Goal: Task Accomplishment & Management: Use online tool/utility

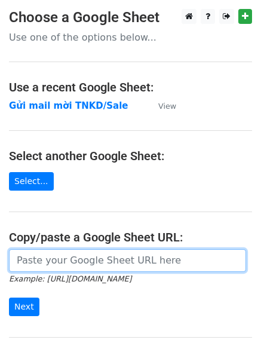
drag, startPoint x: 0, startPoint y: 0, endPoint x: 120, endPoint y: 266, distance: 292.1
click at [120, 266] on input "url" at bounding box center [128, 260] width 238 height 23
paste input "[URL][DOMAIN_NAME][PERSON_NAME]"
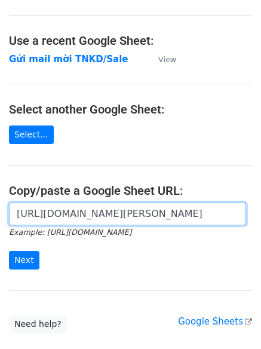
scroll to position [65, 0]
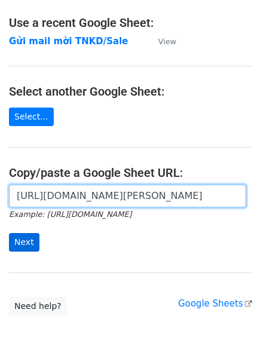
type input "[URL][DOMAIN_NAME][PERSON_NAME]"
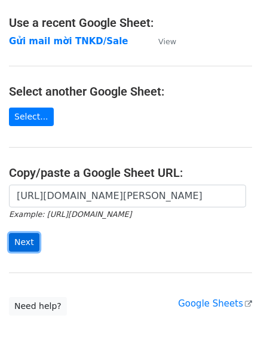
click at [29, 248] on input "Next" at bounding box center [24, 242] width 31 height 19
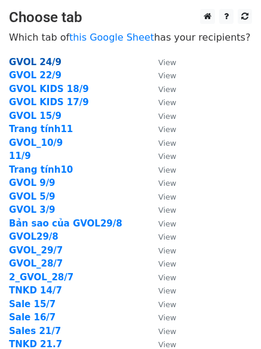
click at [27, 67] on strong "GVOL 24/9" at bounding box center [35, 62] width 53 height 11
click at [39, 60] on strong "GVOL 24/9" at bounding box center [35, 62] width 53 height 11
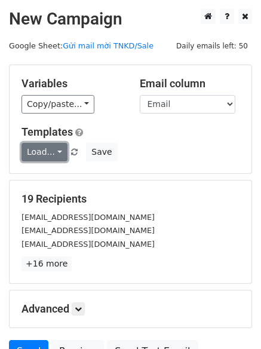
click at [51, 154] on link "Load..." at bounding box center [45, 152] width 46 height 19
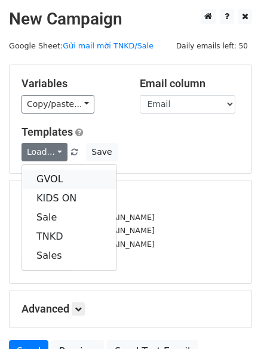
click at [56, 179] on link "GVOL" at bounding box center [69, 179] width 95 height 19
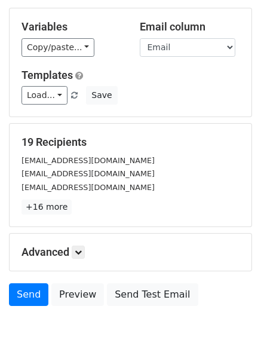
scroll to position [58, 0]
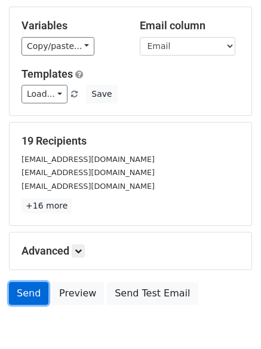
click at [25, 293] on link "Send" at bounding box center [28, 293] width 39 height 23
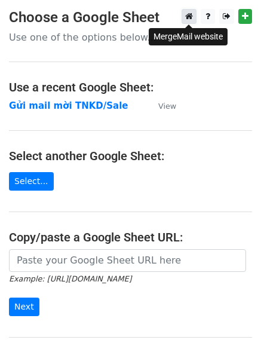
click at [187, 16] on icon at bounding box center [189, 16] width 8 height 8
